Goal: Transaction & Acquisition: Book appointment/travel/reservation

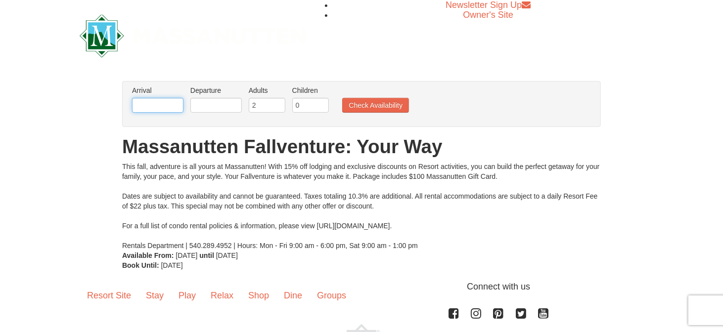
click at [169, 103] on input "text" at bounding box center [157, 105] width 51 height 15
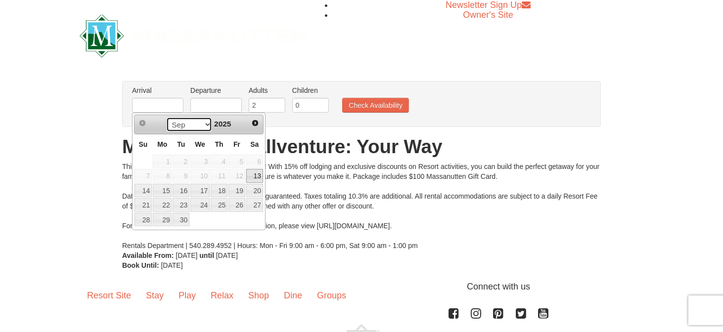
click at [204, 125] on select "Sep Oct Nov Dec" at bounding box center [189, 124] width 46 height 15
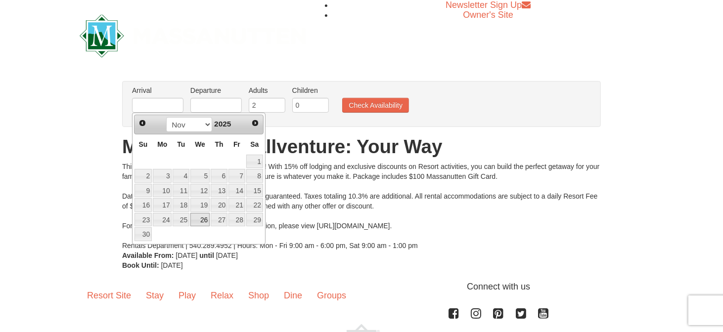
click at [209, 219] on link "26" at bounding box center [199, 220] width 19 height 14
type input "[DATE]"
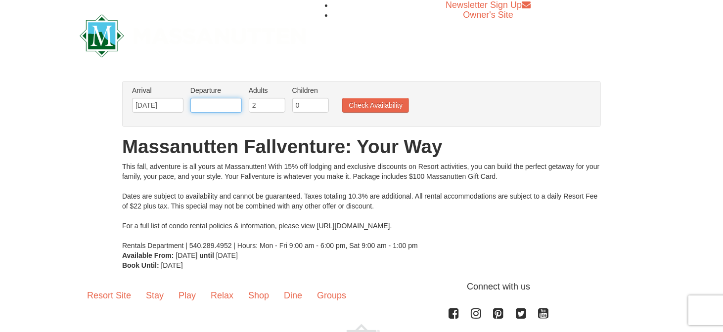
click at [208, 106] on input "text" at bounding box center [215, 105] width 51 height 15
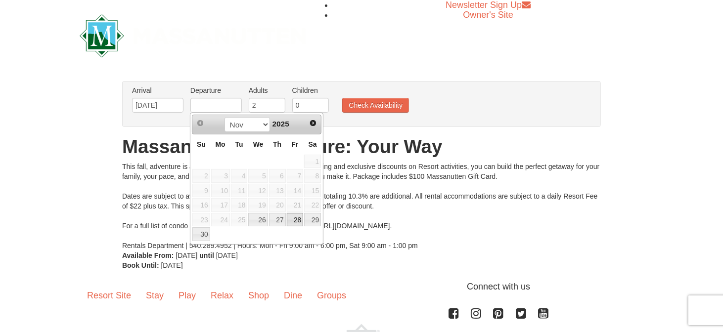
click at [296, 220] on link "28" at bounding box center [295, 220] width 17 height 14
type input "[DATE]"
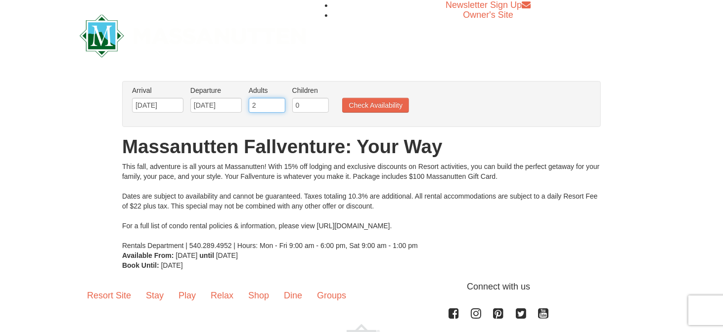
click at [268, 106] on input "2" at bounding box center [267, 105] width 37 height 15
click at [277, 101] on input "3" at bounding box center [267, 105] width 37 height 15
click at [277, 101] on input "4" at bounding box center [267, 105] width 37 height 15
type input "3"
click at [278, 107] on input "3" at bounding box center [267, 105] width 37 height 15
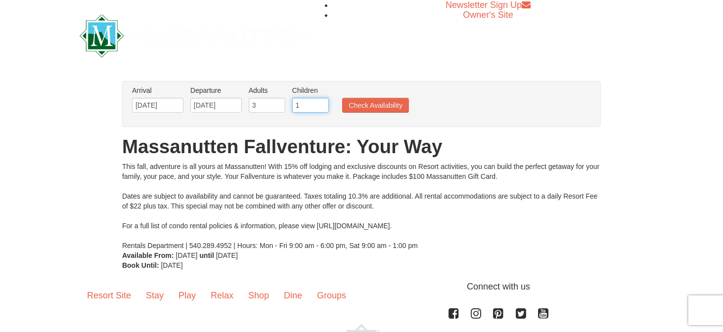
click at [320, 103] on input "1" at bounding box center [310, 105] width 37 height 15
type input "2"
click at [320, 103] on input "2" at bounding box center [310, 105] width 37 height 15
click at [379, 105] on button "Check Availability" at bounding box center [375, 105] width 67 height 15
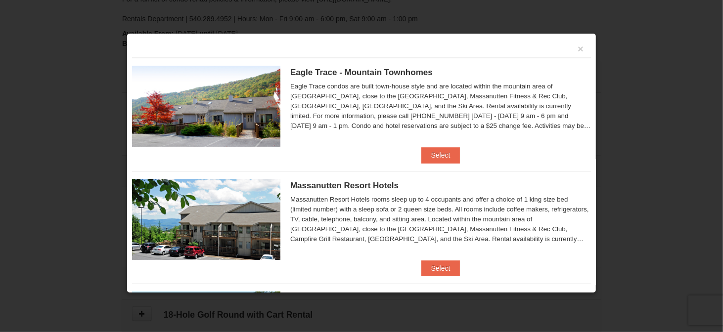
scroll to position [148, 0]
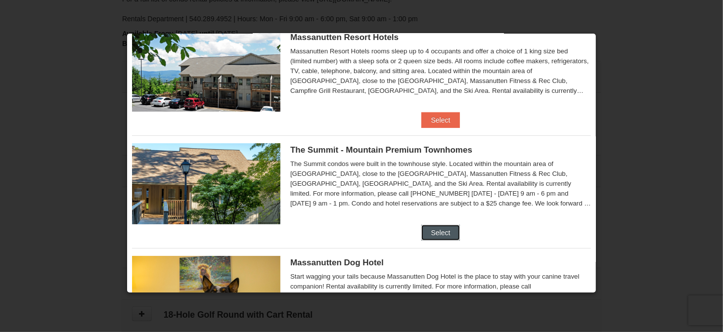
click at [442, 233] on button "Select" at bounding box center [440, 233] width 39 height 16
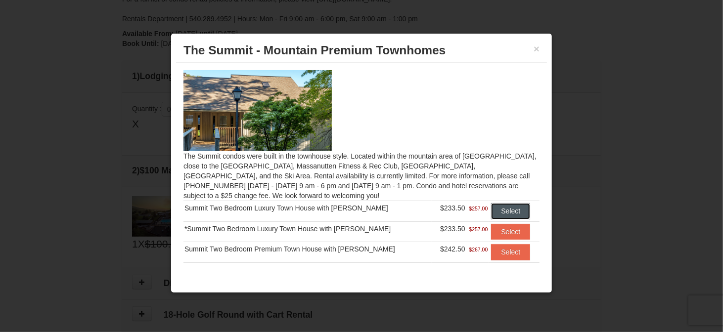
click at [499, 214] on button "Select" at bounding box center [510, 211] width 39 height 16
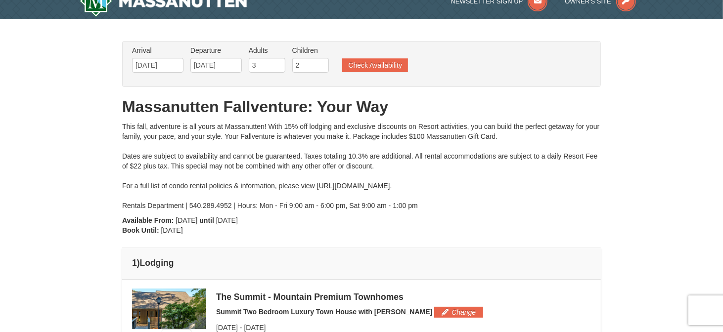
scroll to position [0, 0]
